Goal: Information Seeking & Learning: Learn about a topic

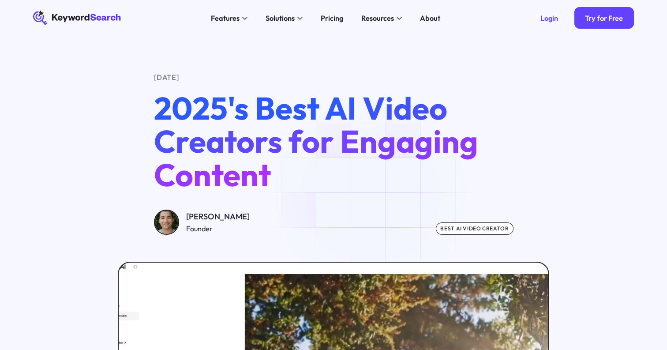
scroll to position [2999, 0]
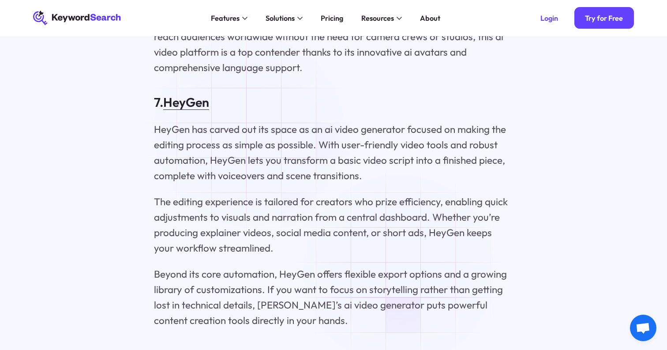
scroll to position [3252, 0]
